Goal: Download file/media

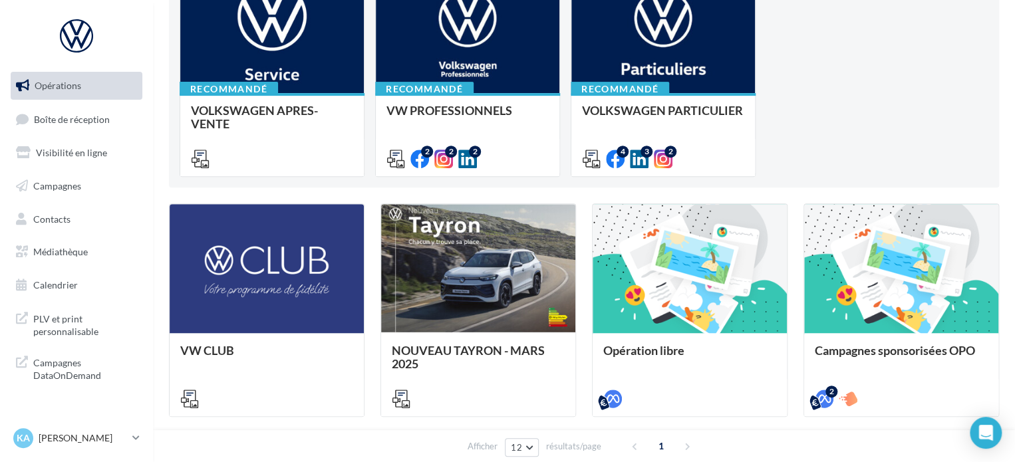
scroll to position [200, 0]
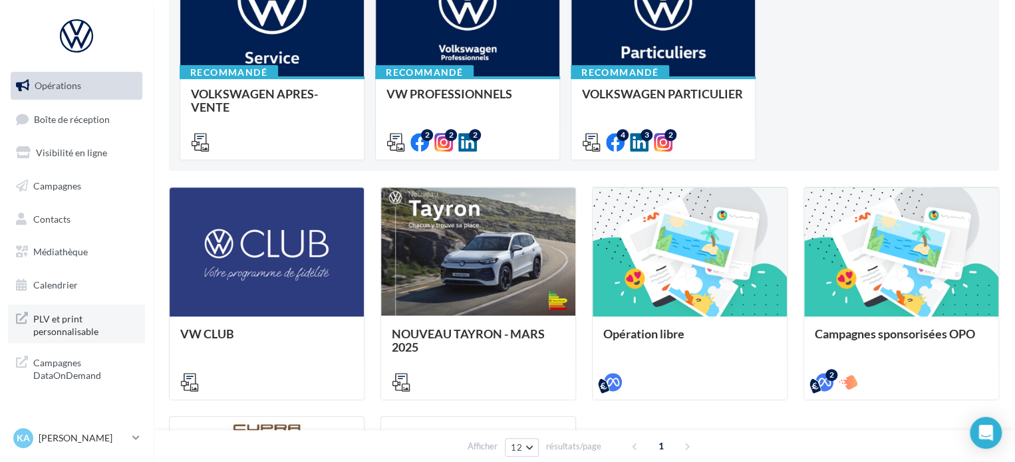
click at [52, 324] on span "PLV et print personnalisable" at bounding box center [85, 324] width 104 height 29
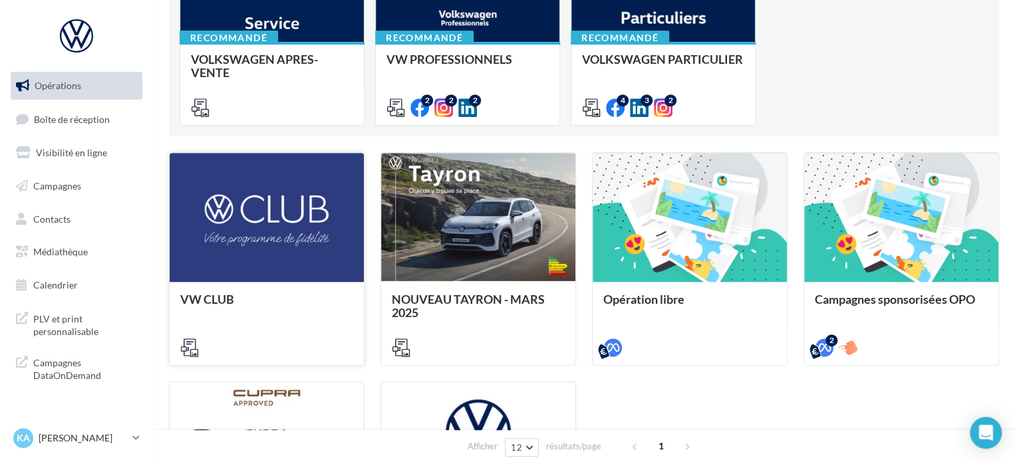
scroll to position [78, 0]
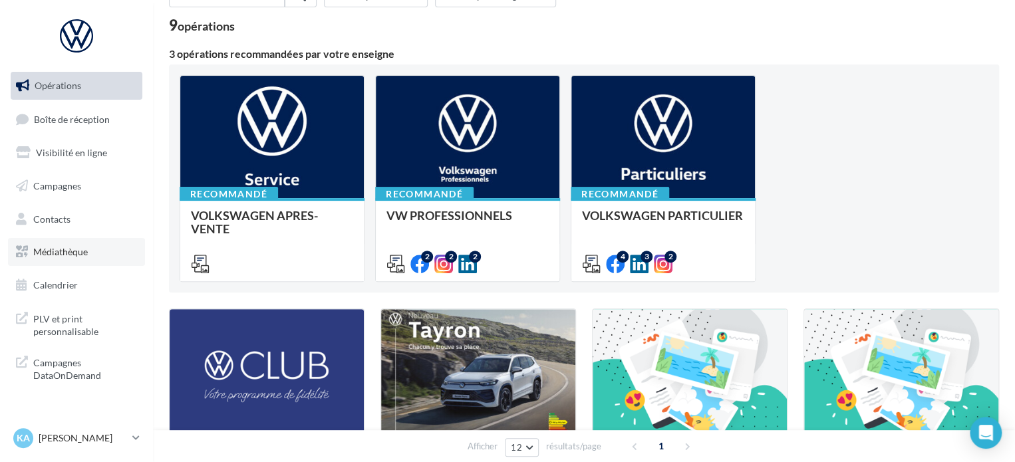
click at [43, 240] on link "Médiathèque" at bounding box center [76, 252] width 137 height 28
click at [65, 256] on span "Médiathèque" at bounding box center [60, 251] width 55 height 11
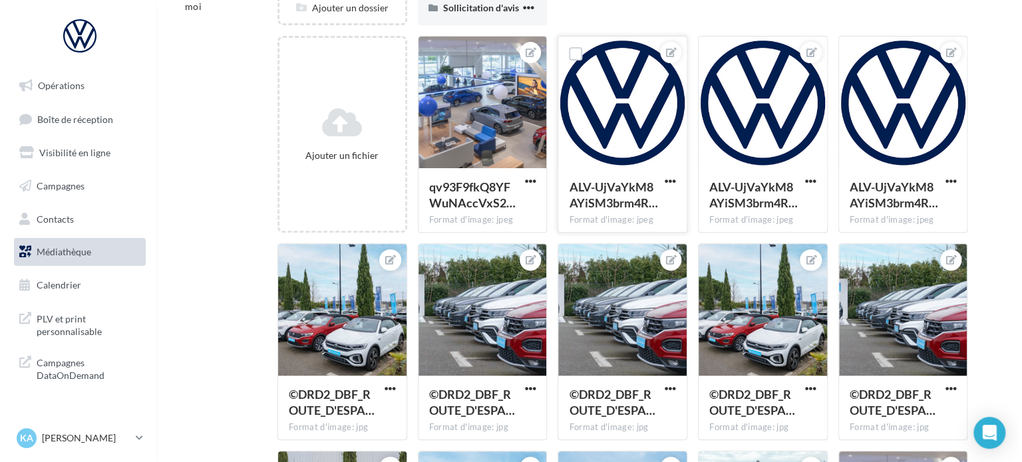
scroll to position [200, 0]
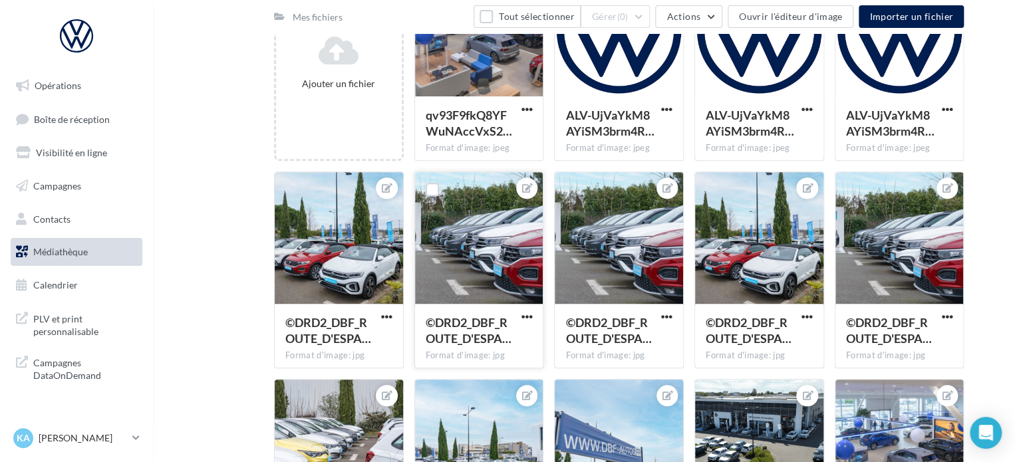
click at [472, 213] on div at bounding box center [479, 238] width 128 height 133
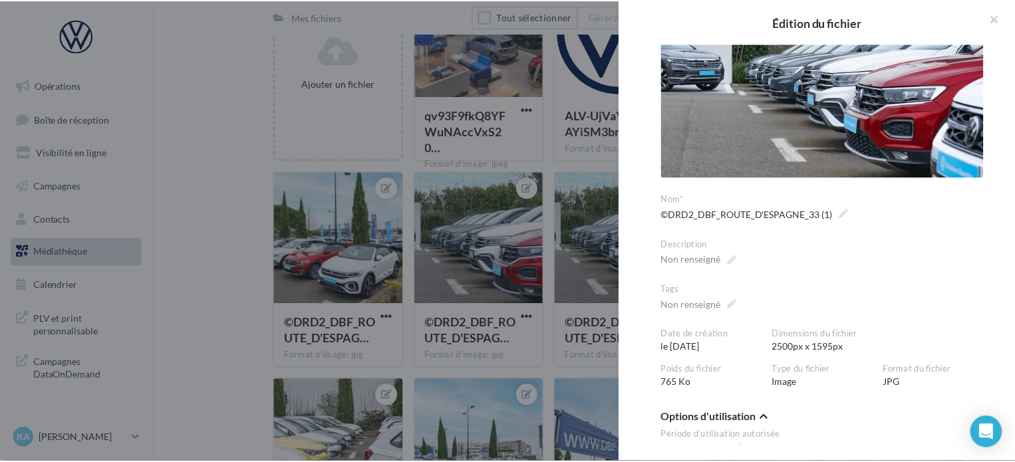
scroll to position [0, 0]
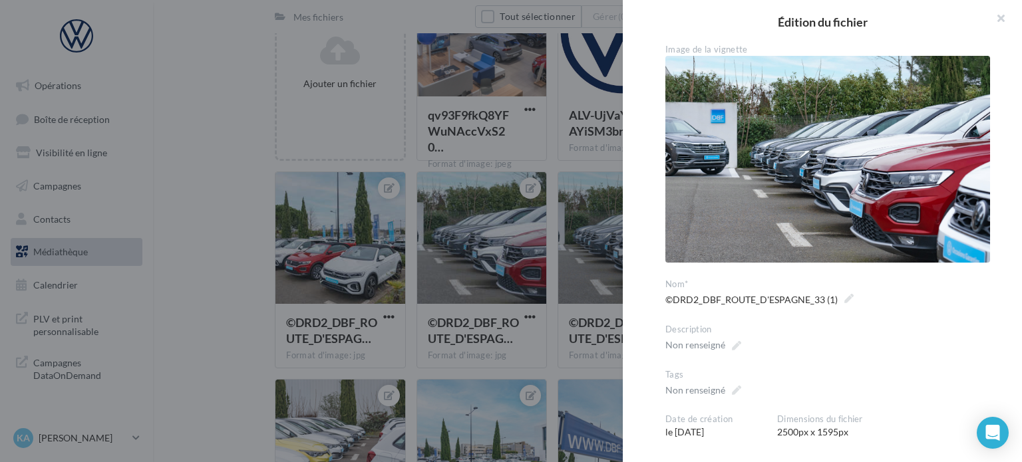
click at [458, 284] on div at bounding box center [511, 231] width 1022 height 462
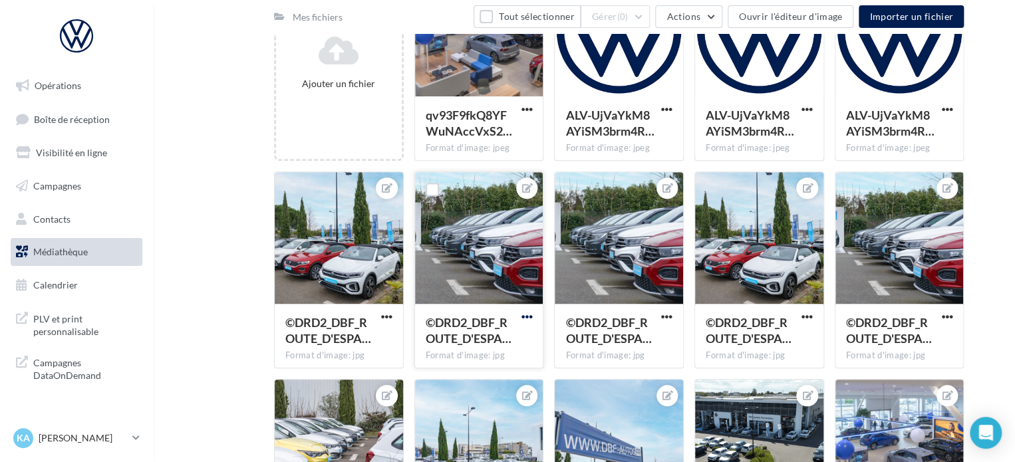
click at [525, 313] on span "button" at bounding box center [526, 316] width 11 height 11
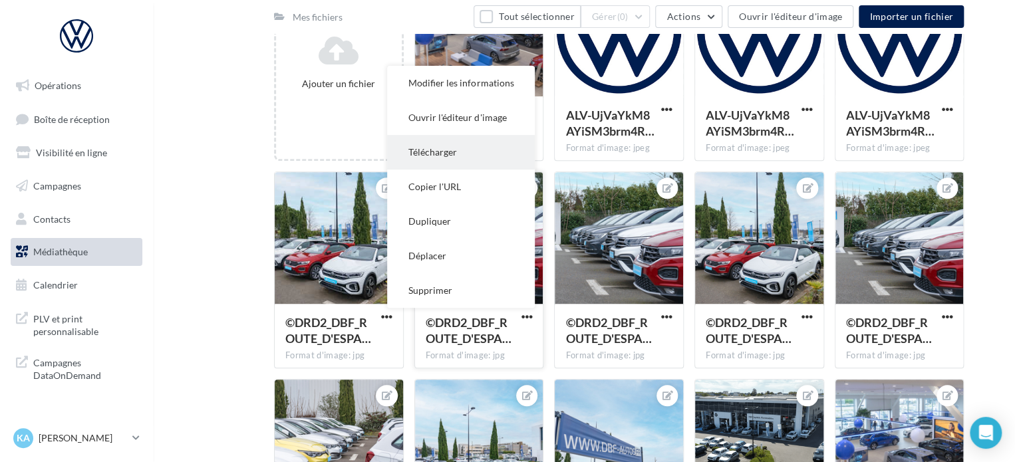
click at [443, 150] on button "Télécharger" at bounding box center [461, 152] width 148 height 35
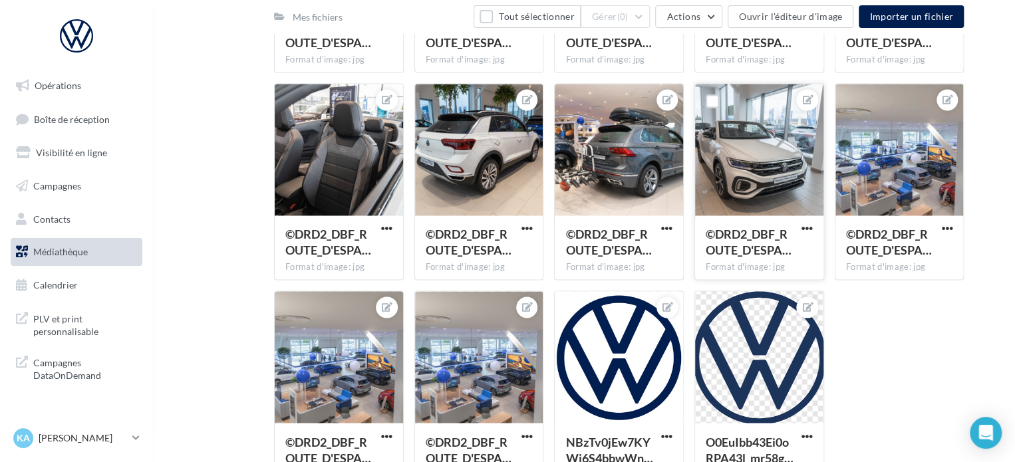
scroll to position [1003, 0]
